Goal: Download file/media

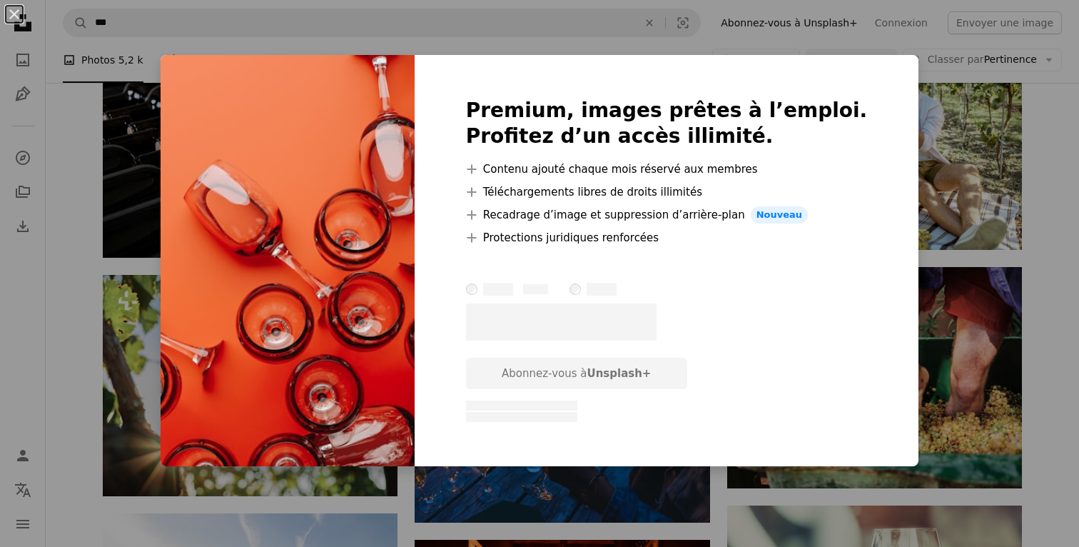
scroll to position [0, 276]
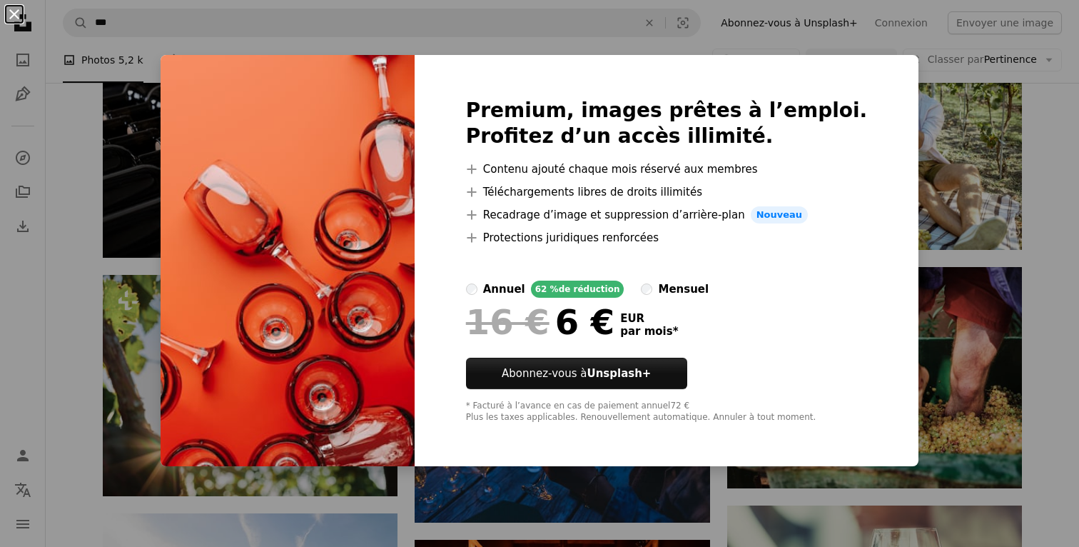
click at [14, 14] on button "An X shape" at bounding box center [14, 14] width 17 height 17
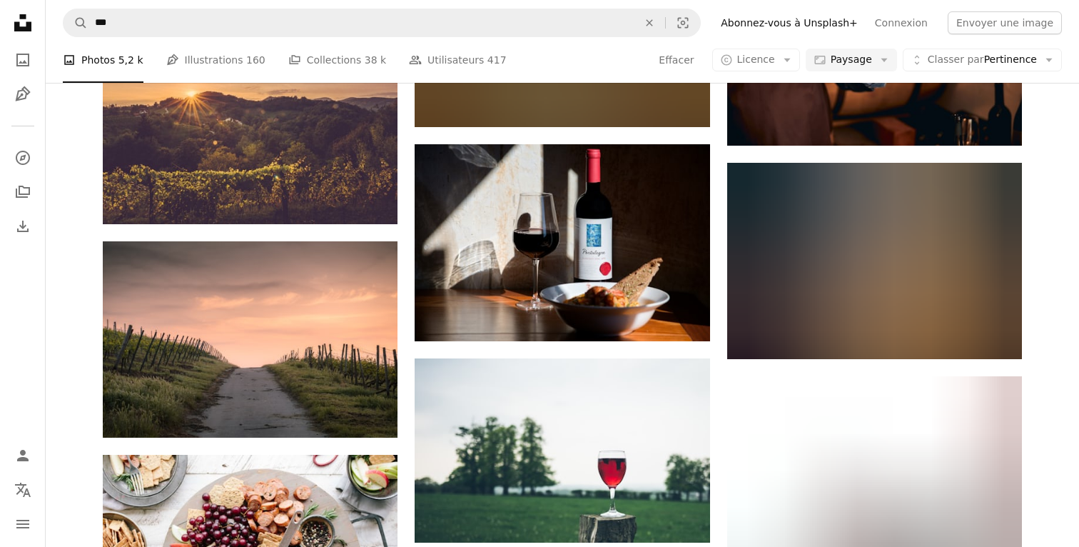
scroll to position [17571, 0]
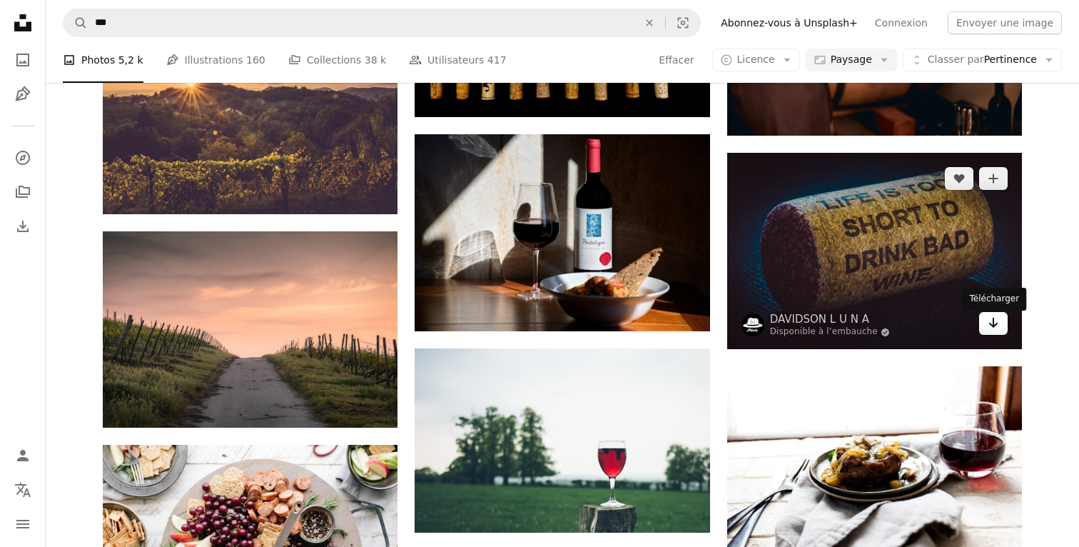
click at [992, 328] on icon "Arrow pointing down" at bounding box center [993, 322] width 11 height 17
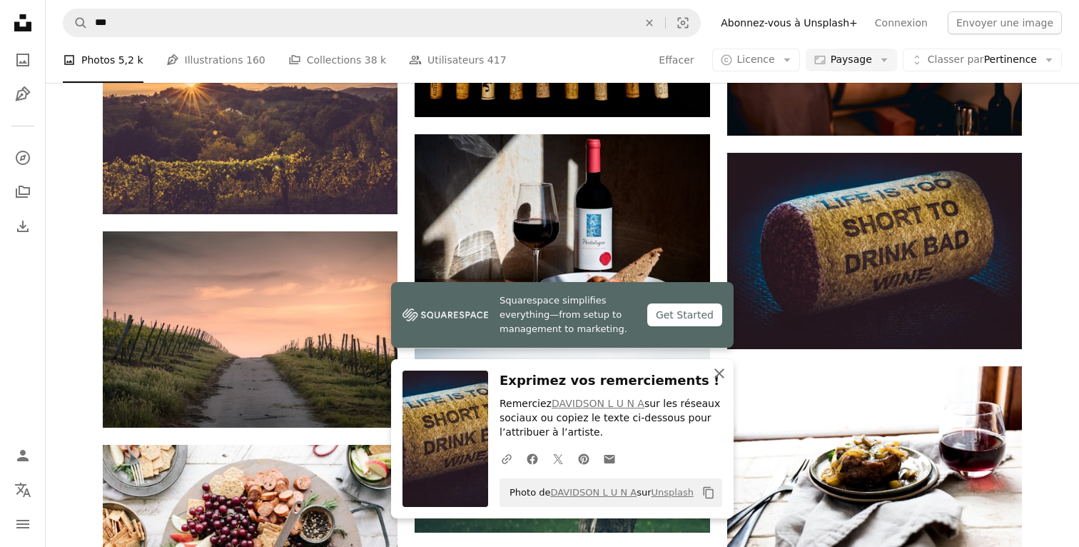
click at [717, 370] on icon "An X shape" at bounding box center [719, 373] width 17 height 17
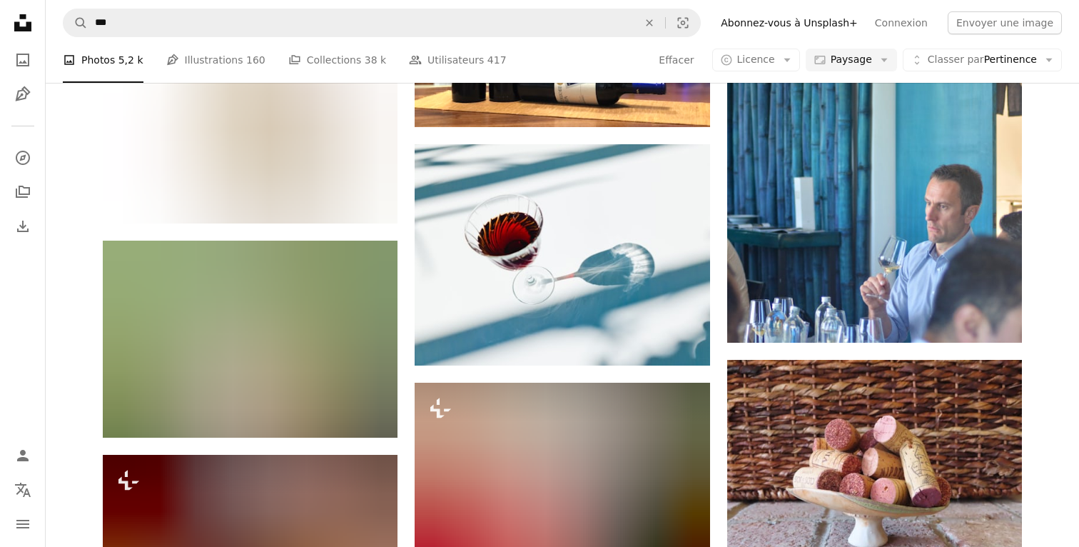
scroll to position [25860, 0]
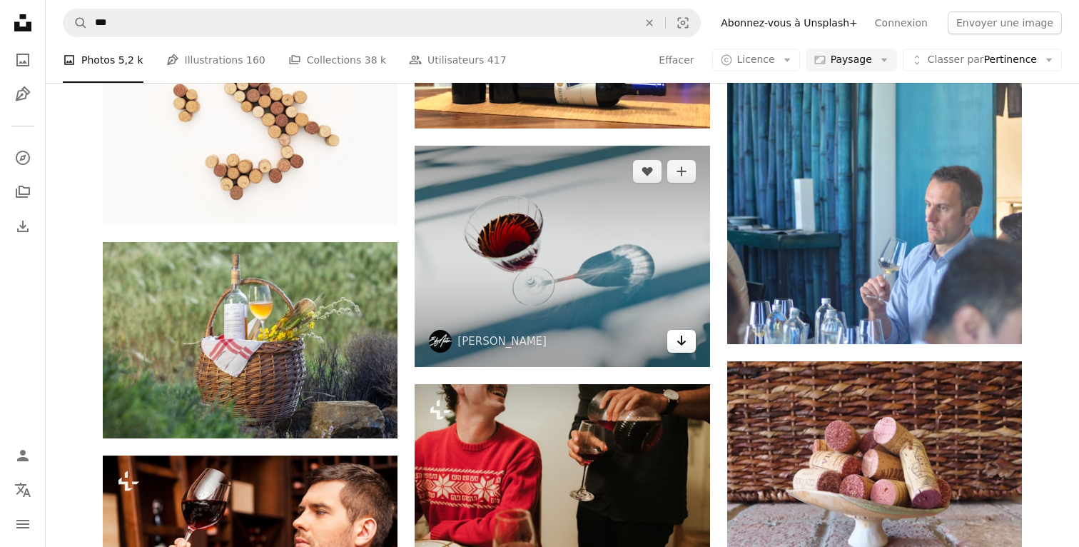
click at [682, 349] on icon "Arrow pointing down" at bounding box center [681, 340] width 11 height 17
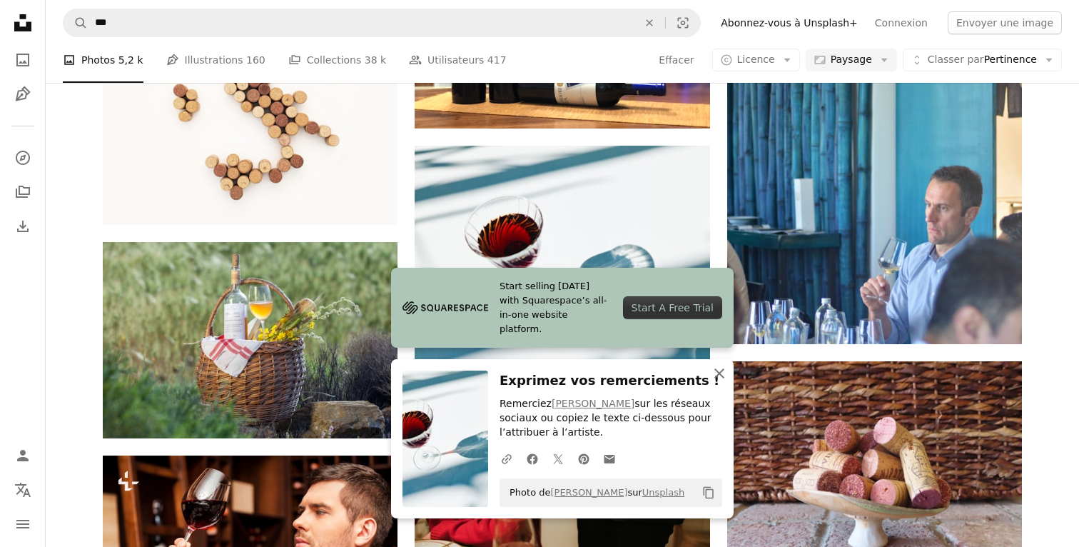
click at [719, 372] on icon "An X shape" at bounding box center [719, 373] width 17 height 17
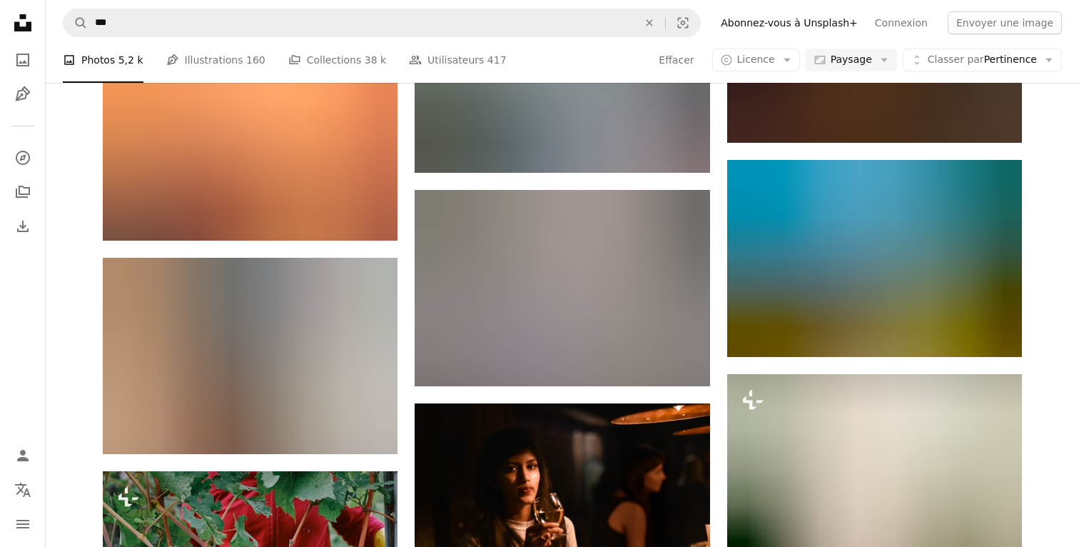
scroll to position [35414, 0]
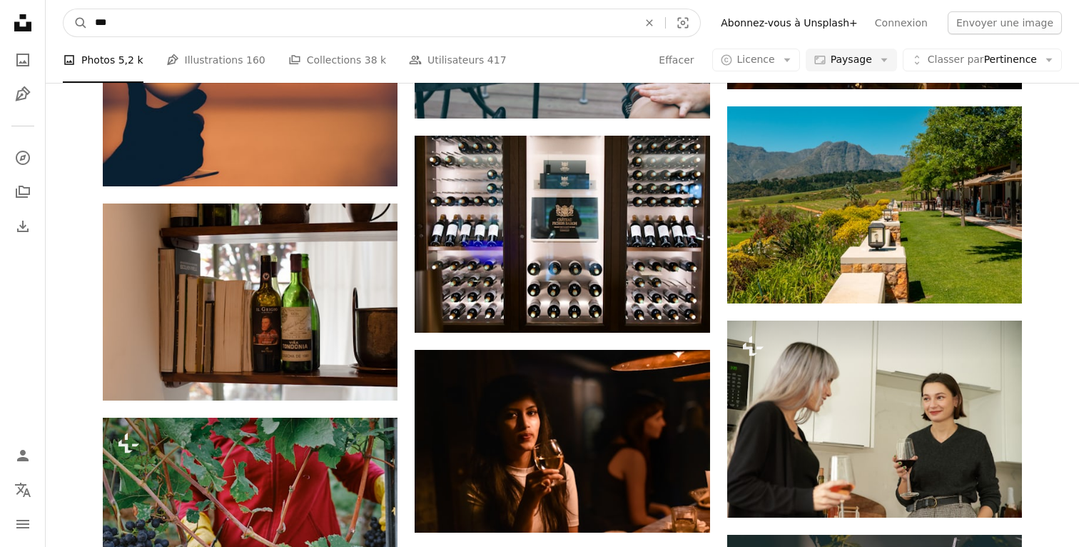
drag, startPoint x: 113, startPoint y: 23, endPoint x: 89, endPoint y: 19, distance: 24.5
click at [89, 19] on input "***" at bounding box center [361, 22] width 546 height 27
type input "**********"
click button "A magnifying glass" at bounding box center [76, 22] width 24 height 27
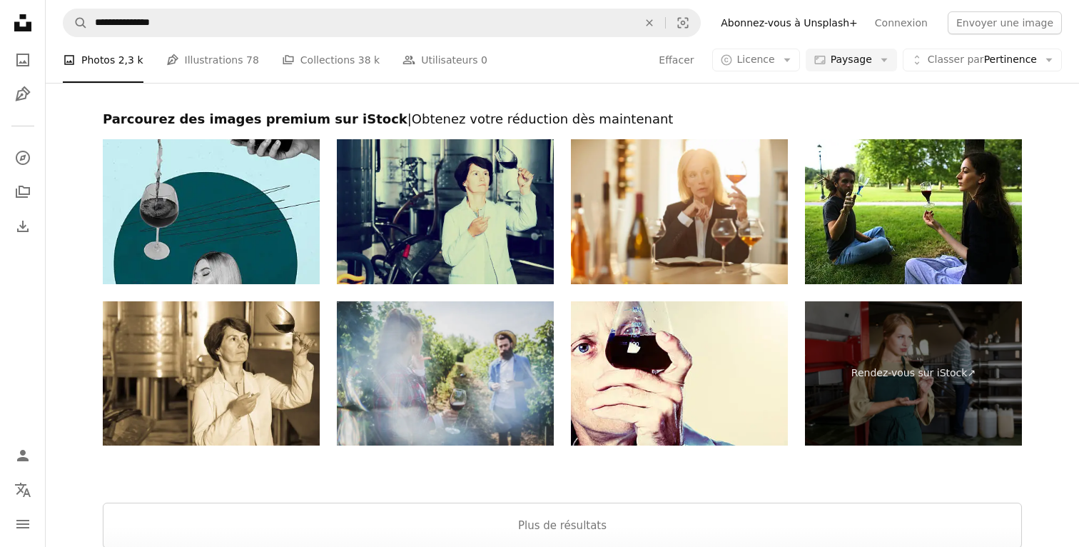
scroll to position [2363, 0]
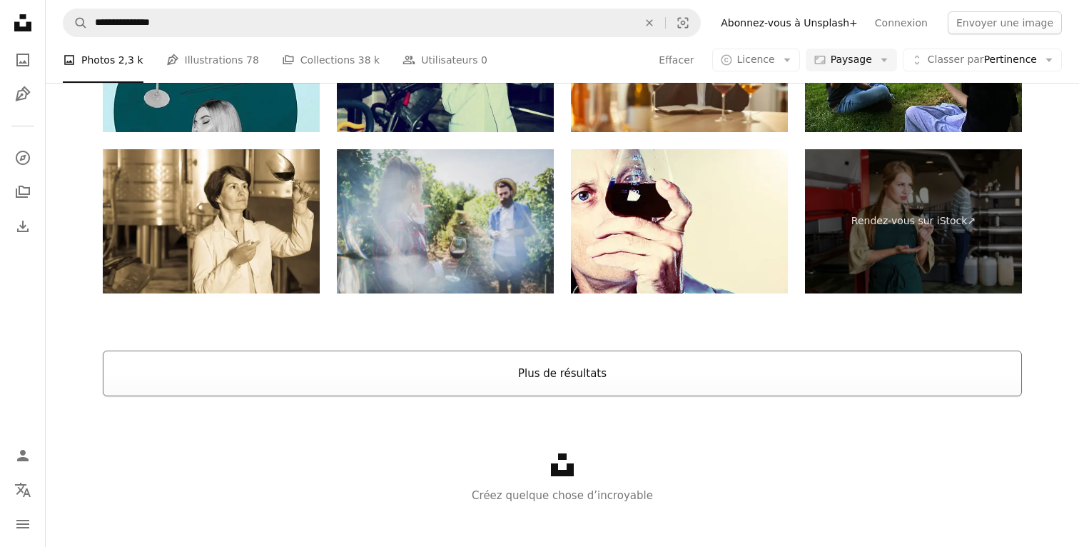
click at [494, 374] on button "Plus de résultats" at bounding box center [562, 374] width 919 height 46
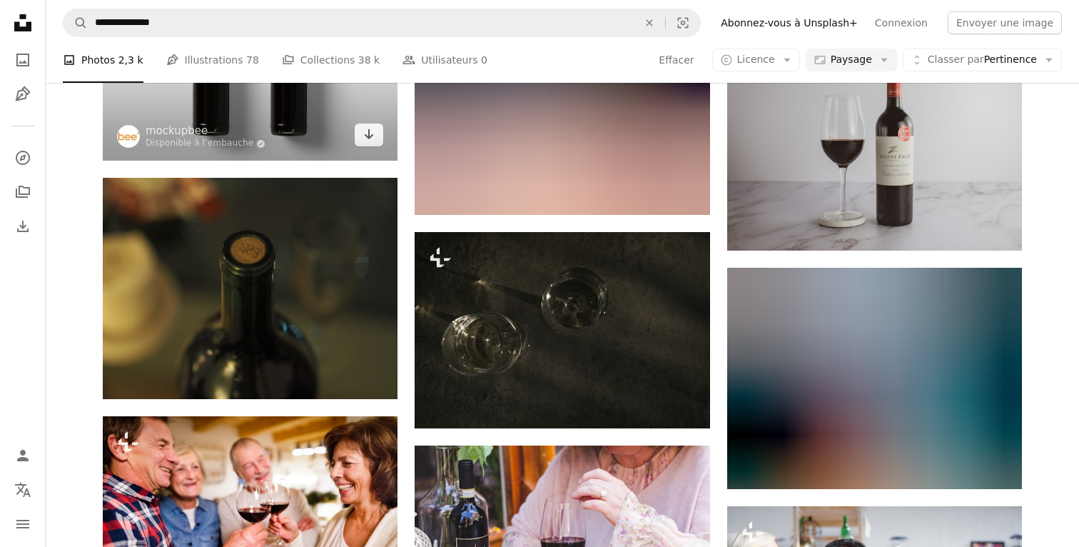
scroll to position [14706, 0]
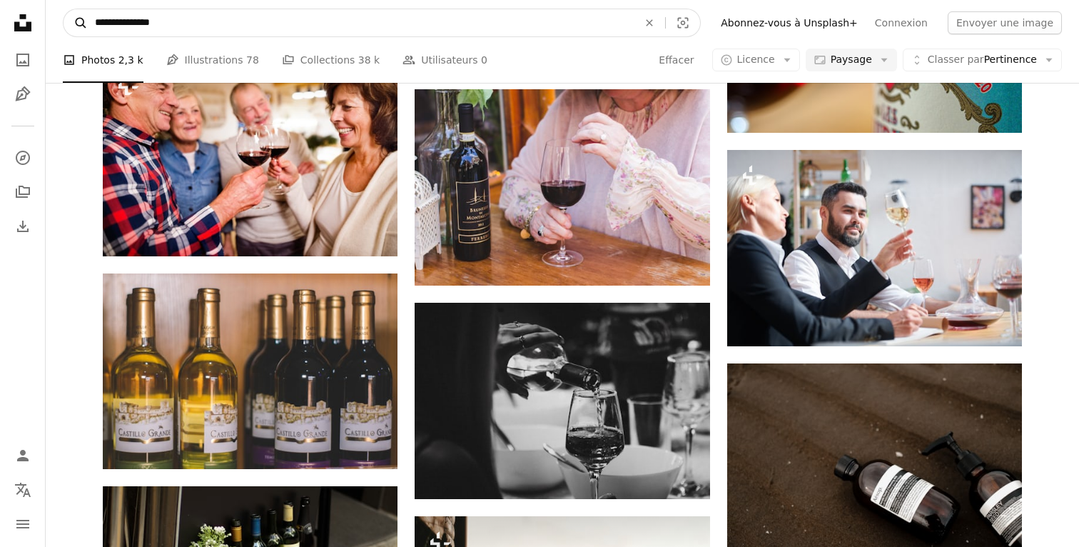
drag, startPoint x: 177, startPoint y: 23, endPoint x: 85, endPoint y: 14, distance: 92.5
click at [85, 14] on form "**********" at bounding box center [382, 23] width 638 height 29
type input "**********"
click button "A magnifying glass" at bounding box center [76, 22] width 24 height 27
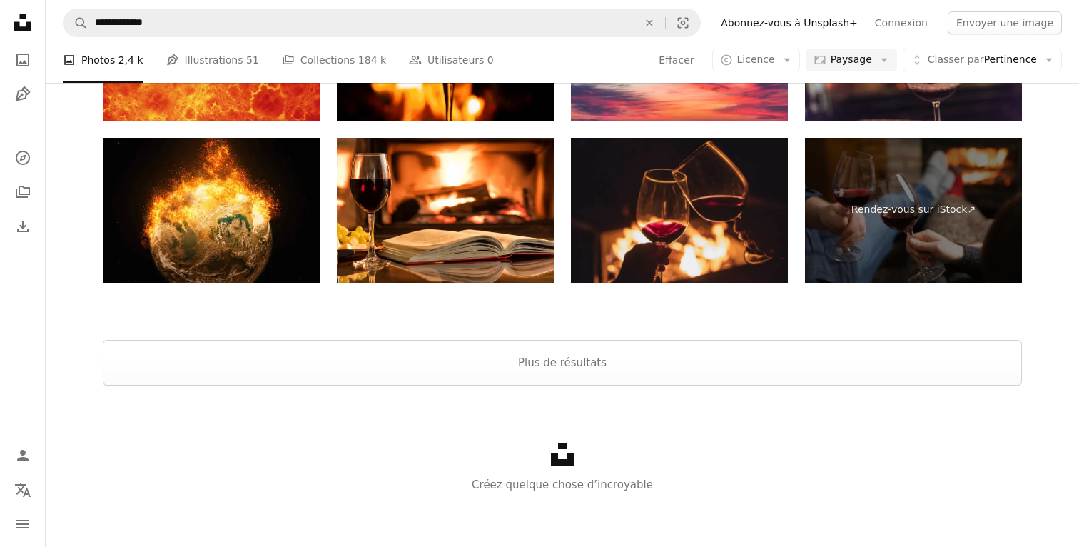
scroll to position [2163, 0]
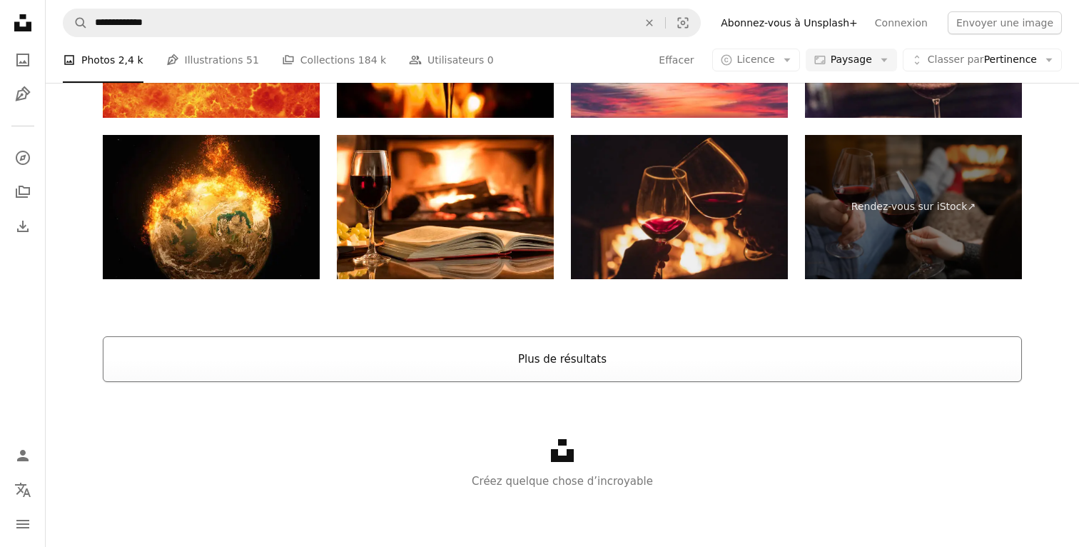
click at [400, 364] on button "Plus de résultats" at bounding box center [562, 359] width 919 height 46
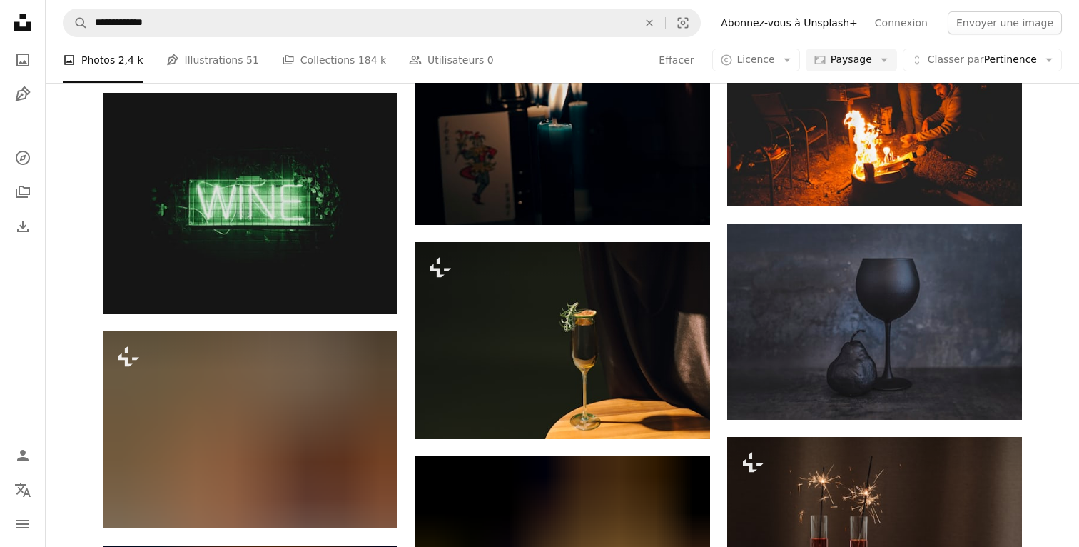
scroll to position [21399, 0]
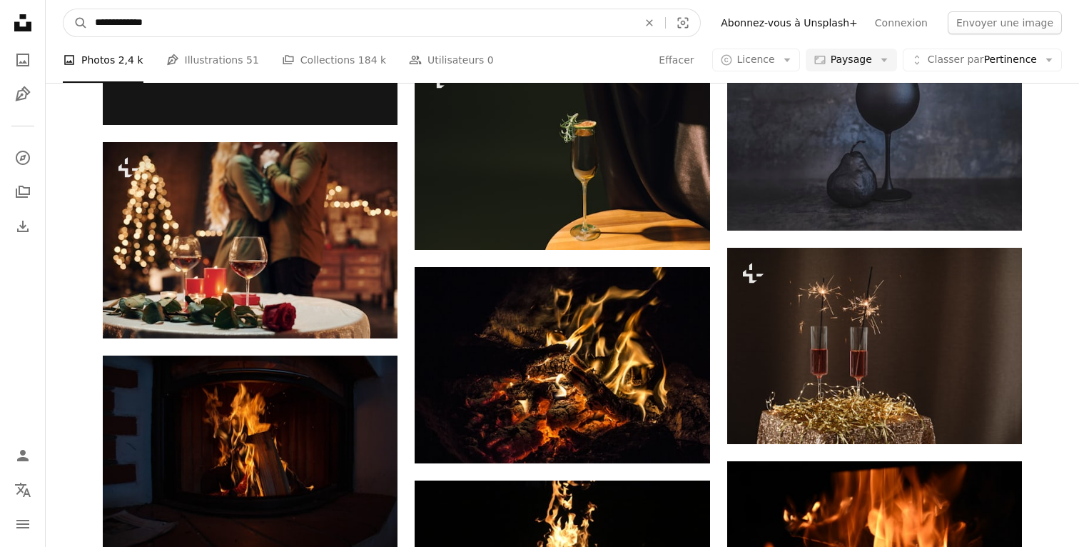
drag, startPoint x: 138, startPoint y: 21, endPoint x: 265, endPoint y: 25, distance: 126.4
click at [265, 25] on input "**********" at bounding box center [361, 22] width 546 height 27
type input "**********"
click button "A magnifying glass" at bounding box center [76, 22] width 24 height 27
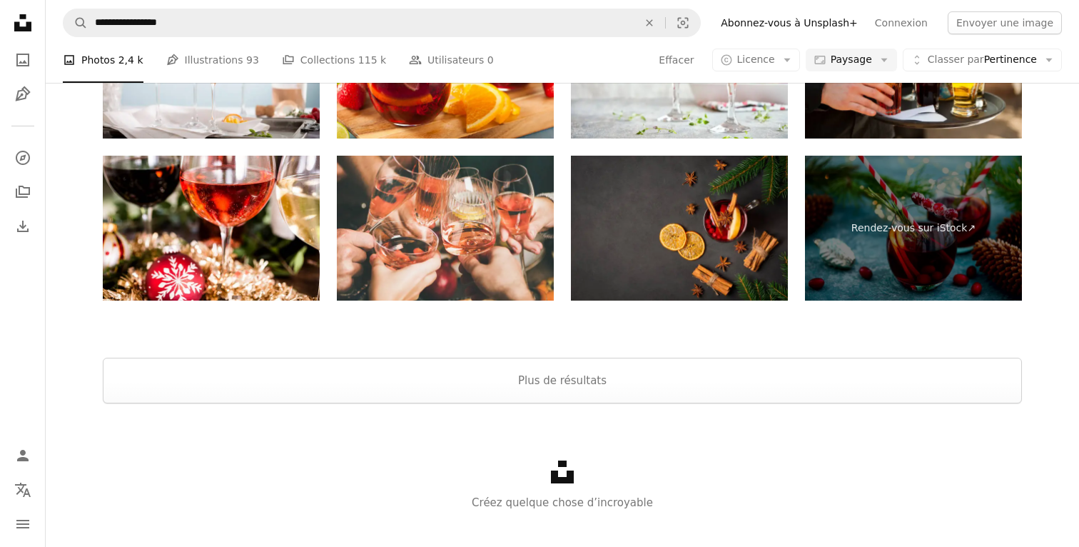
scroll to position [2190, 0]
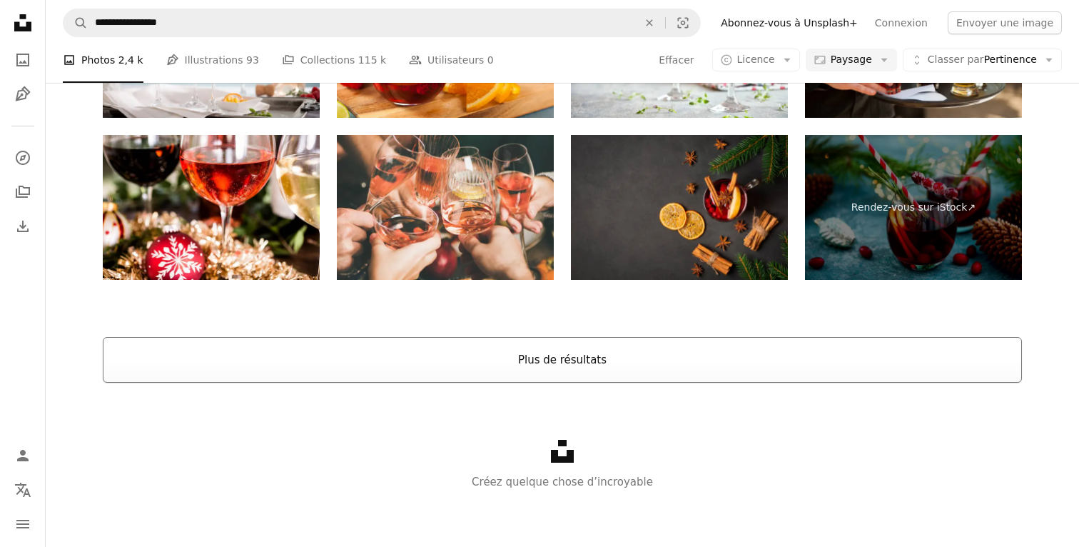
click at [432, 352] on button "Plus de résultats" at bounding box center [562, 360] width 919 height 46
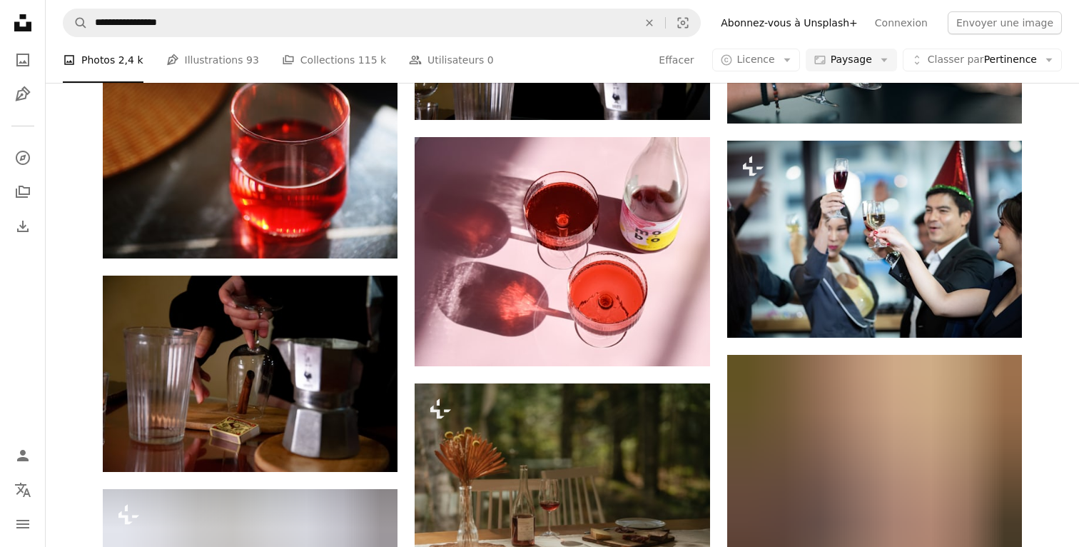
scroll to position [2803, 0]
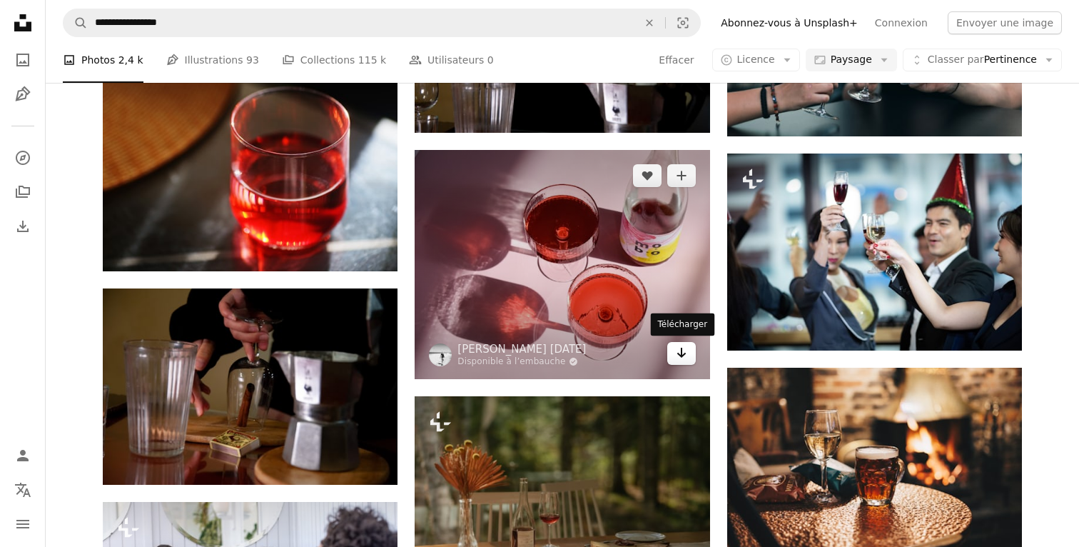
click at [677, 352] on icon "Arrow pointing down" at bounding box center [681, 352] width 11 height 17
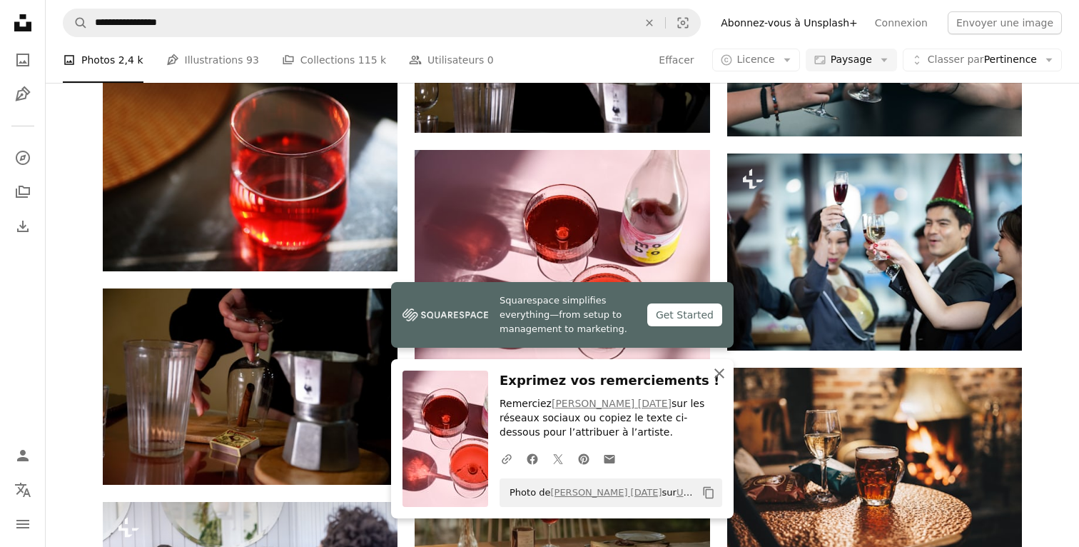
click at [720, 374] on icon "button" at bounding box center [720, 373] width 10 height 10
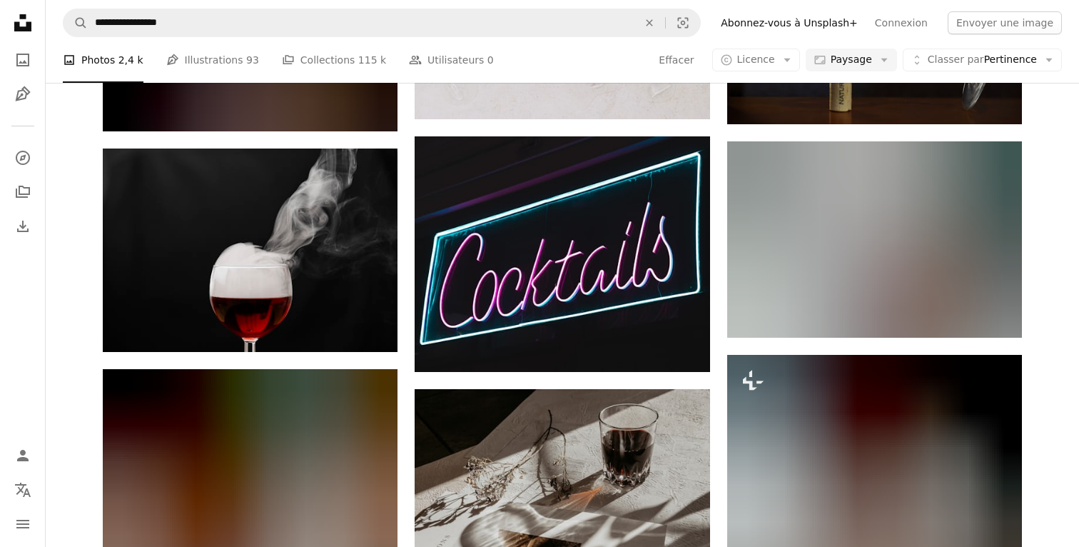
scroll to position [9620, 0]
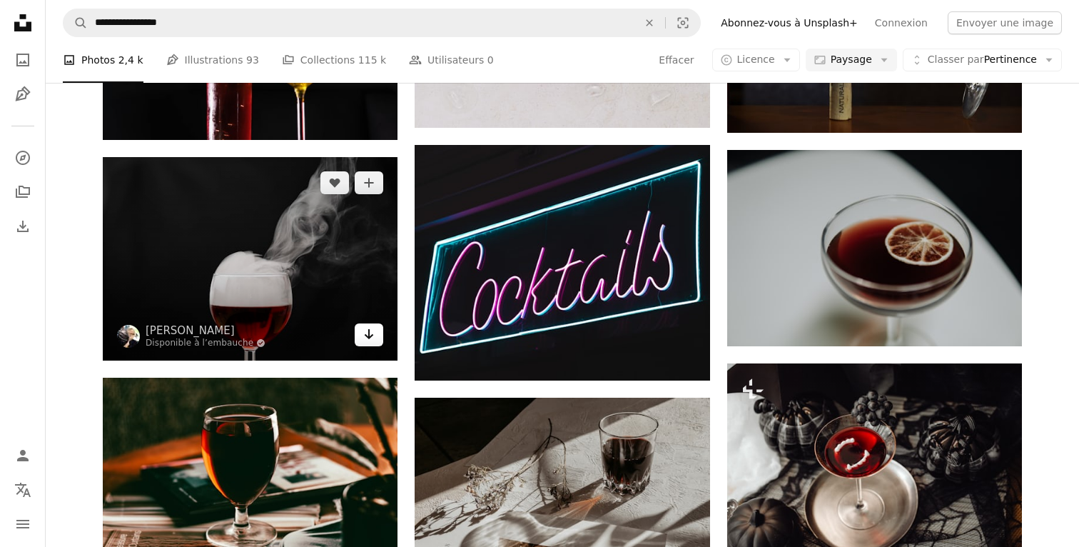
click at [369, 333] on icon "Télécharger" at bounding box center [369, 334] width 9 height 10
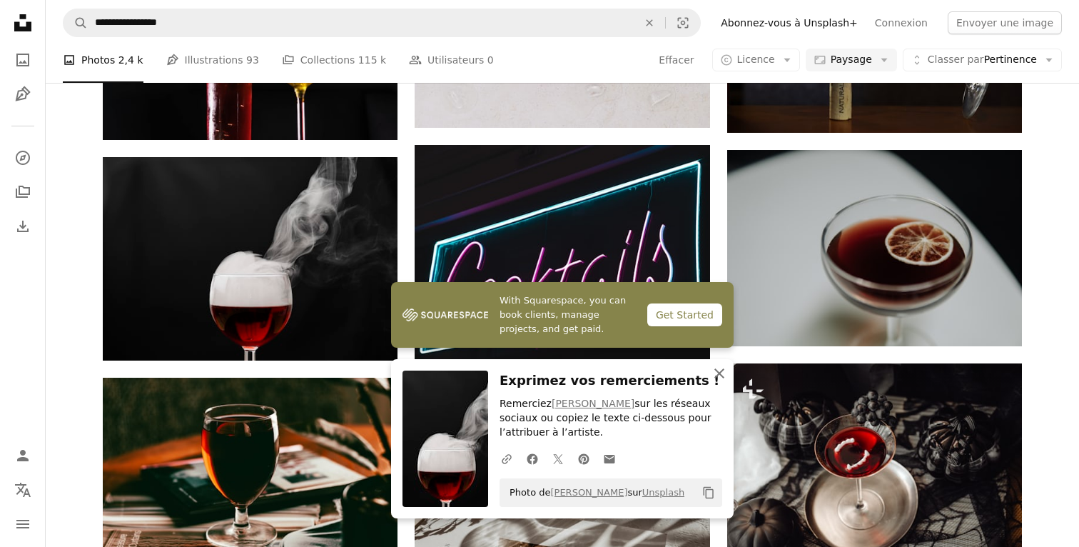
drag, startPoint x: 719, startPoint y: 373, endPoint x: 546, endPoint y: 398, distance: 174.5
click at [718, 373] on icon "button" at bounding box center [720, 373] width 10 height 10
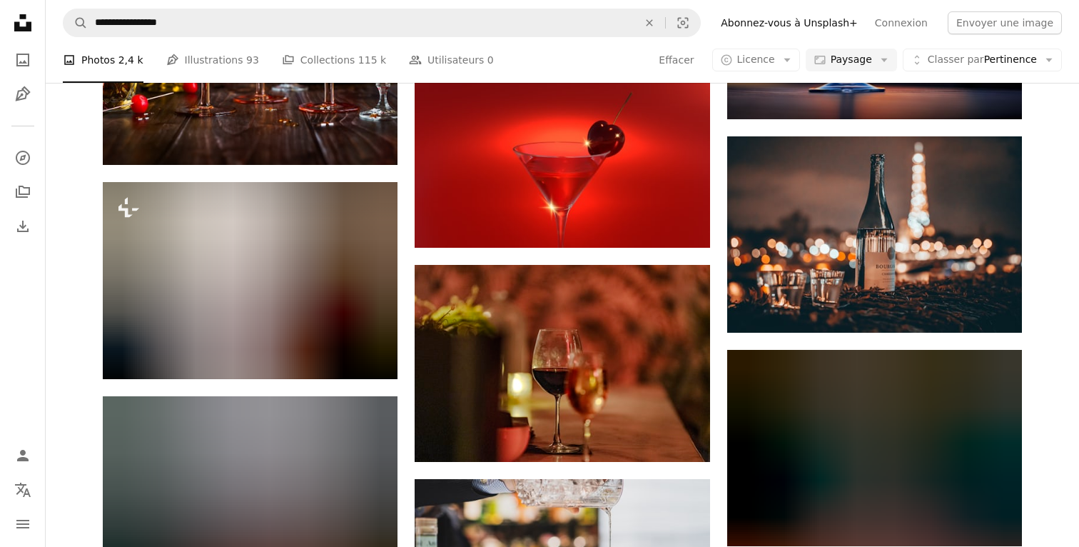
scroll to position [14451, 0]
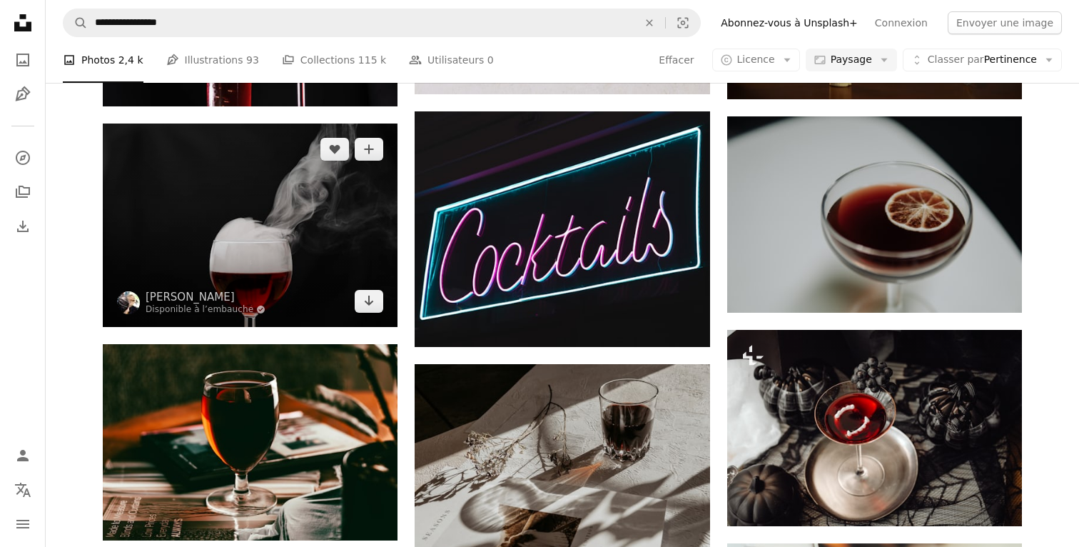
click at [226, 256] on img at bounding box center [250, 224] width 295 height 203
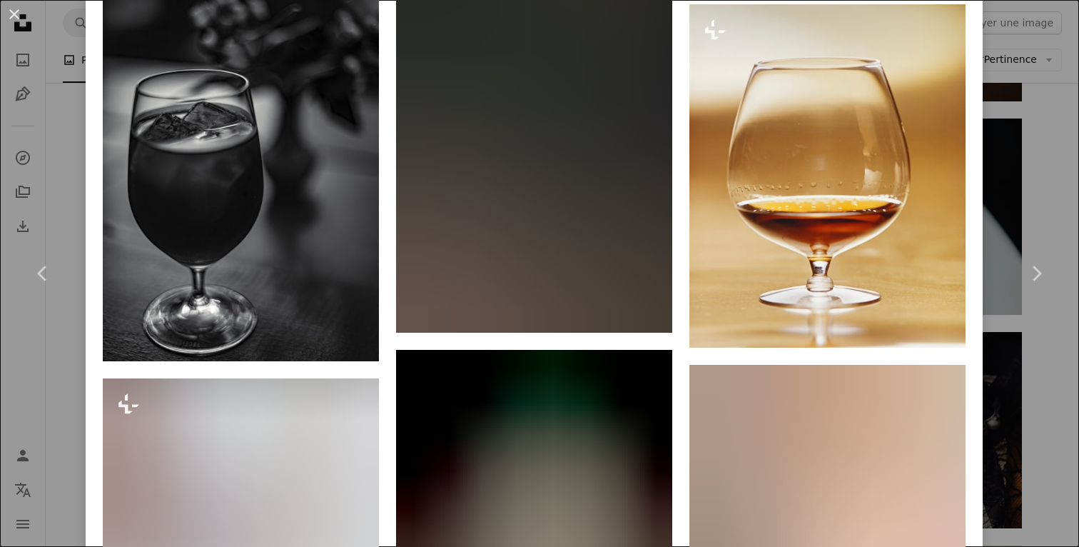
scroll to position [15134, 0]
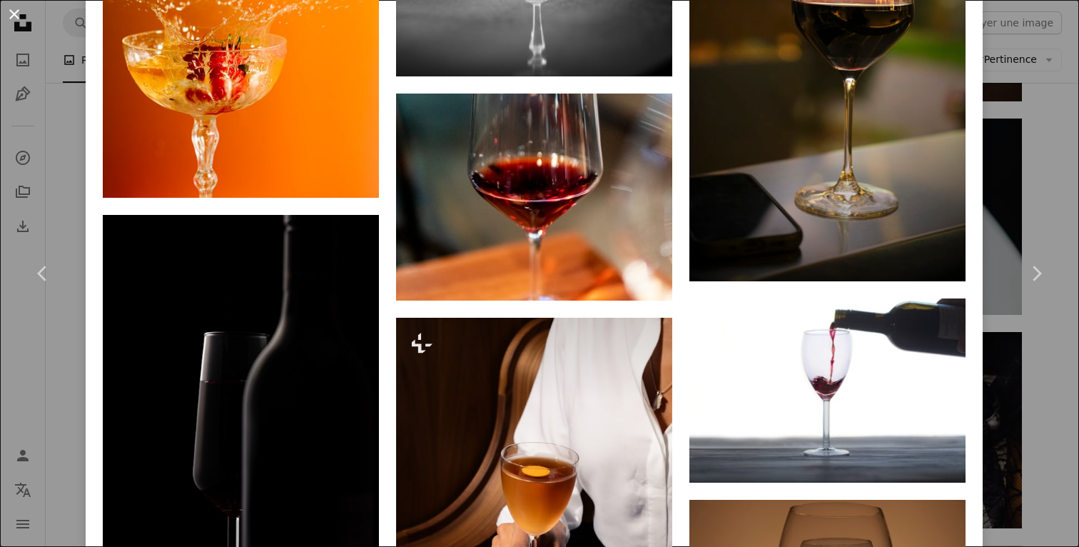
click at [16, 10] on button "An X shape" at bounding box center [14, 14] width 17 height 17
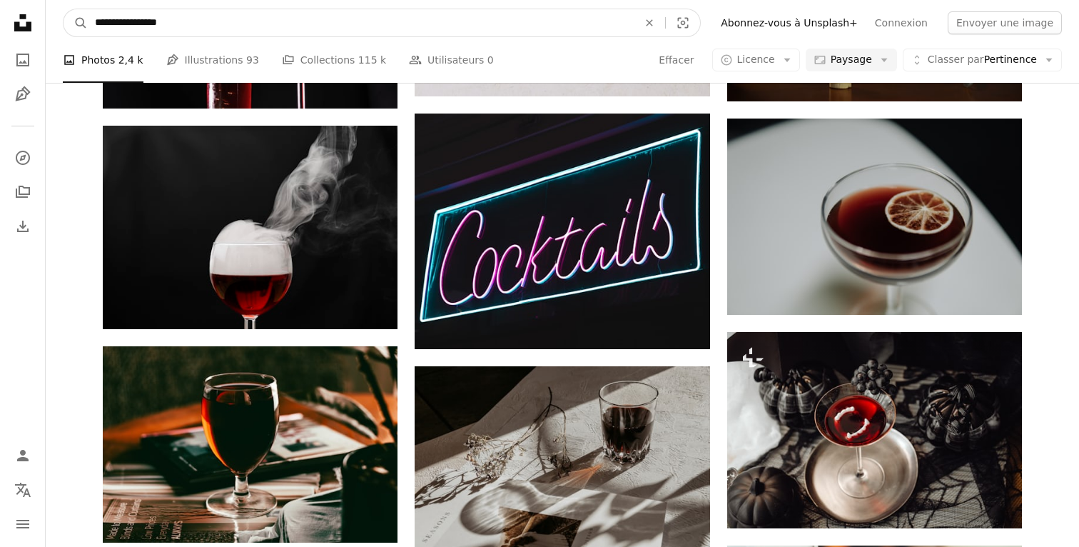
drag, startPoint x: 120, startPoint y: 24, endPoint x: 285, endPoint y: 29, distance: 165.0
click at [285, 29] on input "**********" at bounding box center [361, 22] width 546 height 27
type input "**********"
click button "A magnifying glass" at bounding box center [76, 22] width 24 height 27
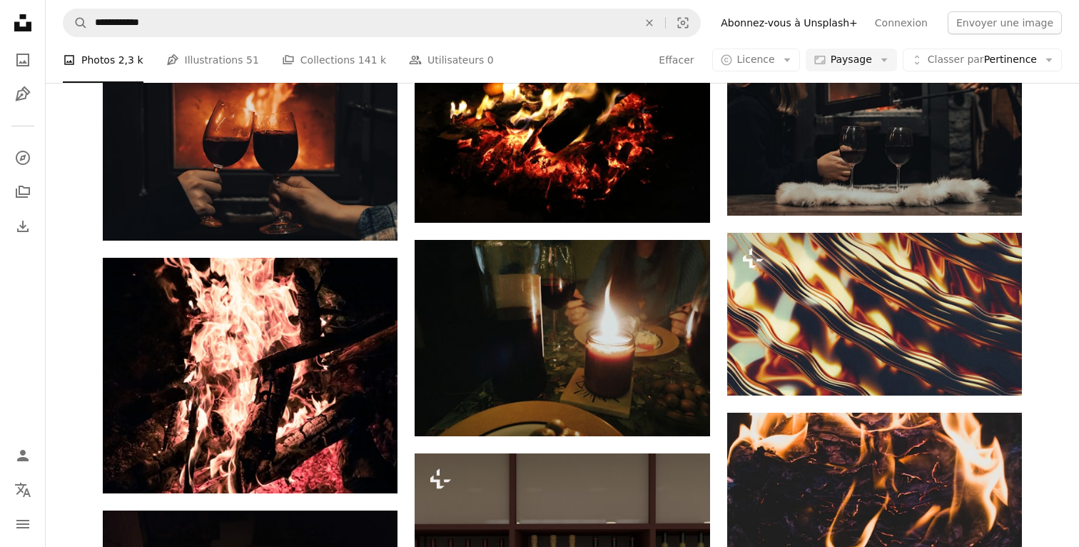
scroll to position [968, 0]
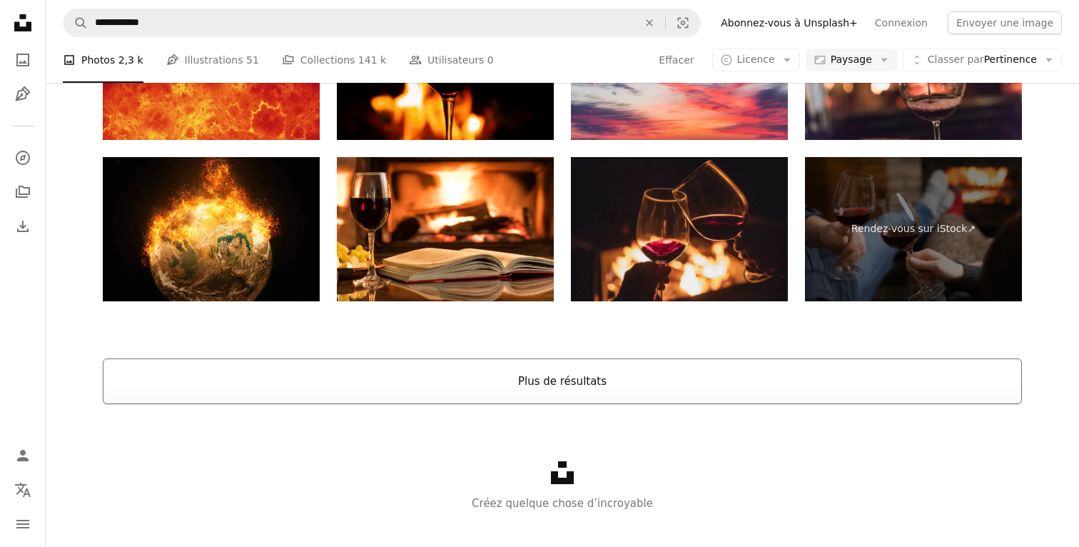
click at [421, 381] on button "Plus de résultats" at bounding box center [562, 381] width 919 height 46
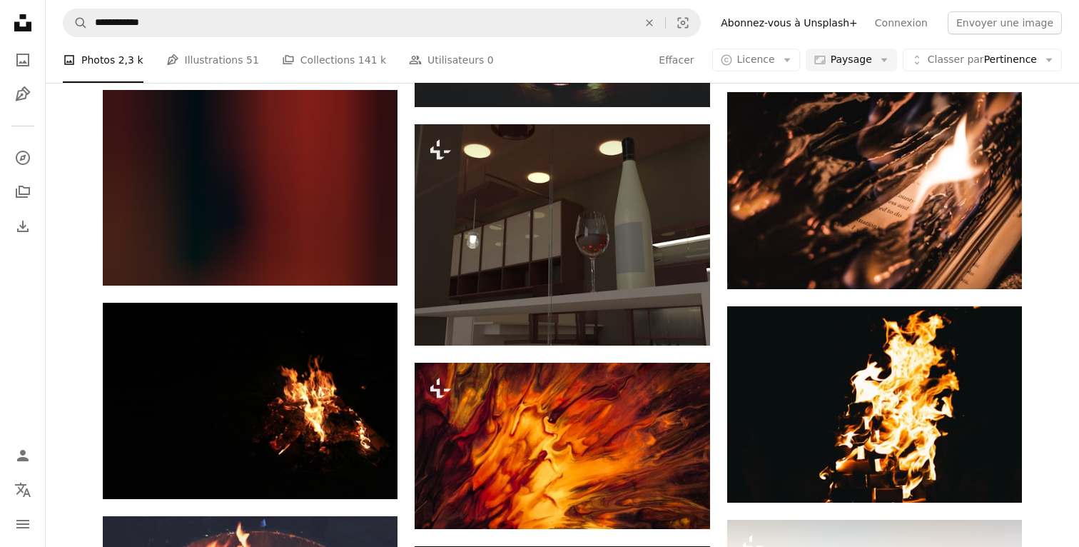
scroll to position [9758, 0]
